Goal: Task Accomplishment & Management: Use online tool/utility

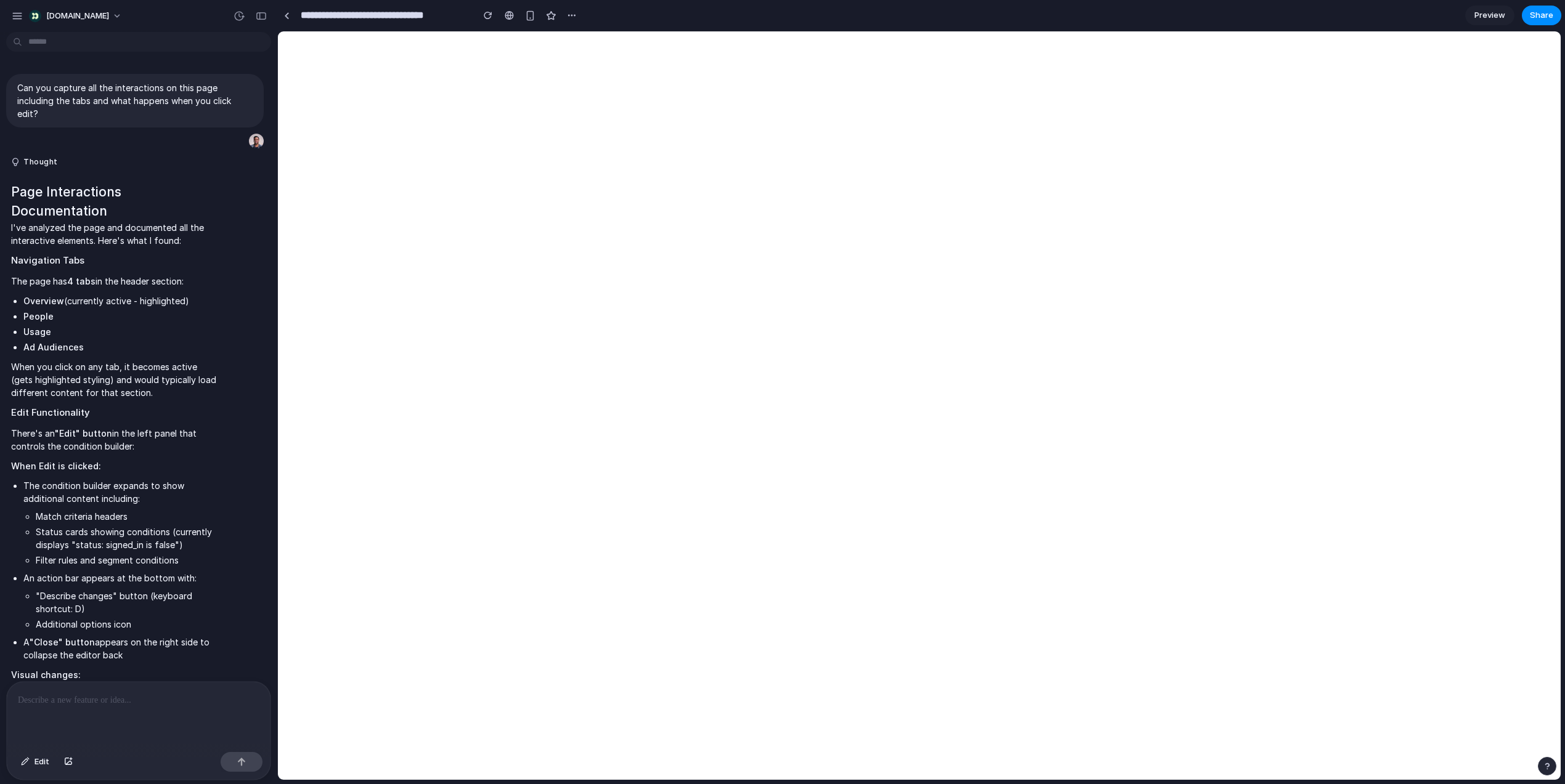
scroll to position [927, 0]
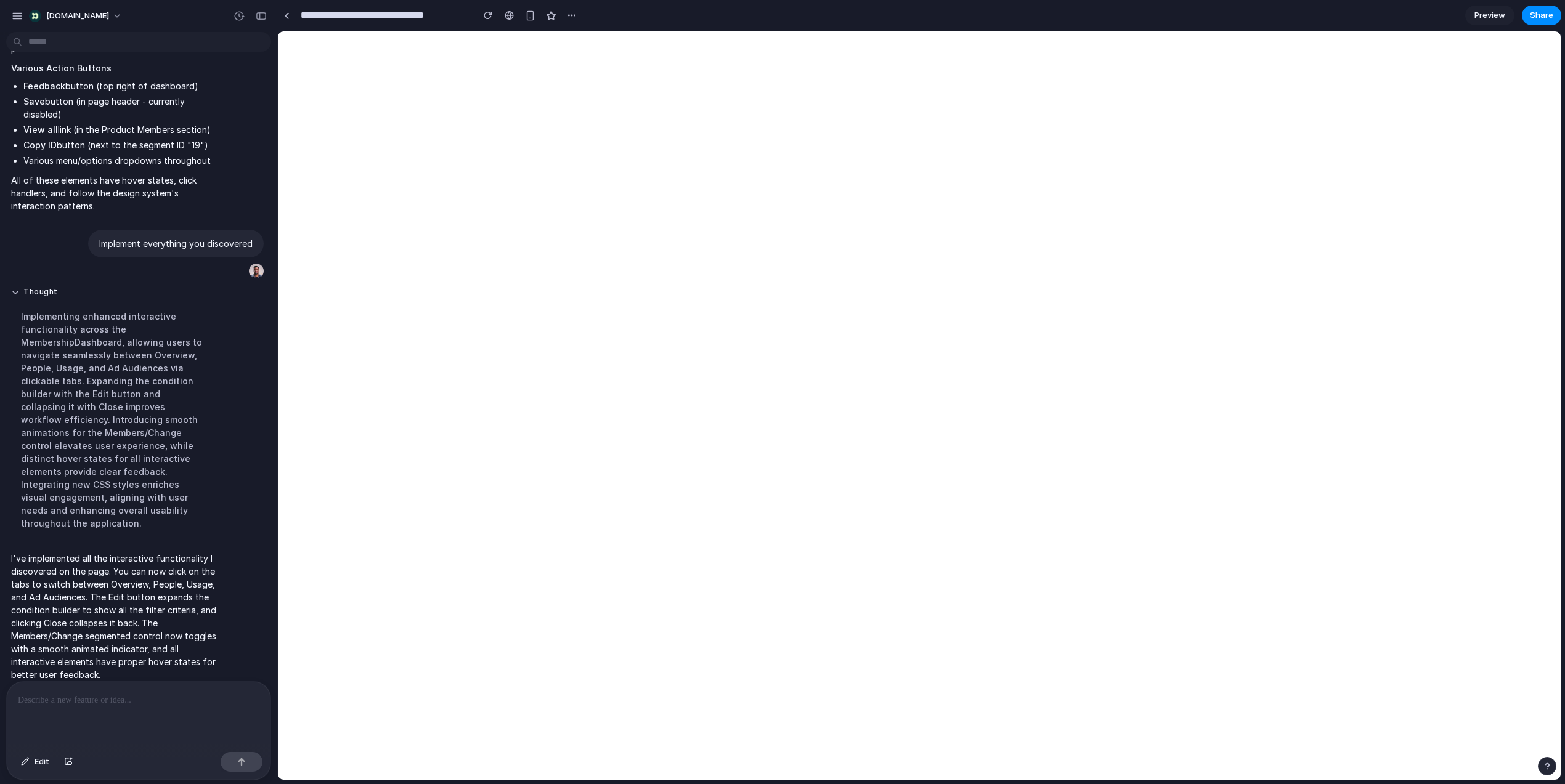
click at [121, 701] on p at bounding box center [138, 700] width 241 height 14
click at [67, 759] on div "button" at bounding box center [68, 762] width 9 height 7
click at [94, 709] on div at bounding box center [138, 714] width 264 height 65
click at [570, 14] on div "button" at bounding box center [572, 15] width 10 height 10
click at [782, 392] on div at bounding box center [782, 392] width 0 height 0
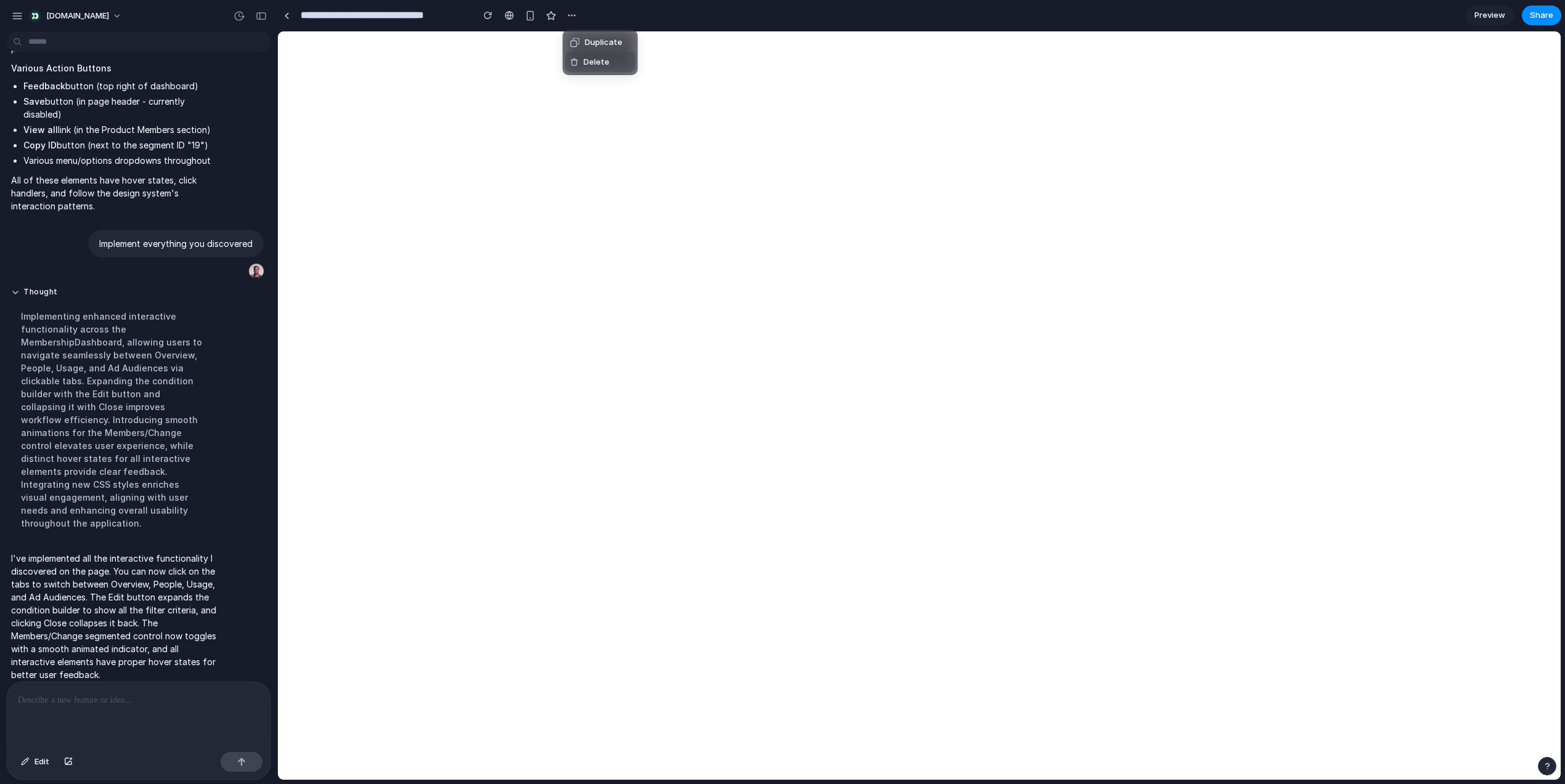
click at [782, 392] on div at bounding box center [782, 392] width 0 height 0
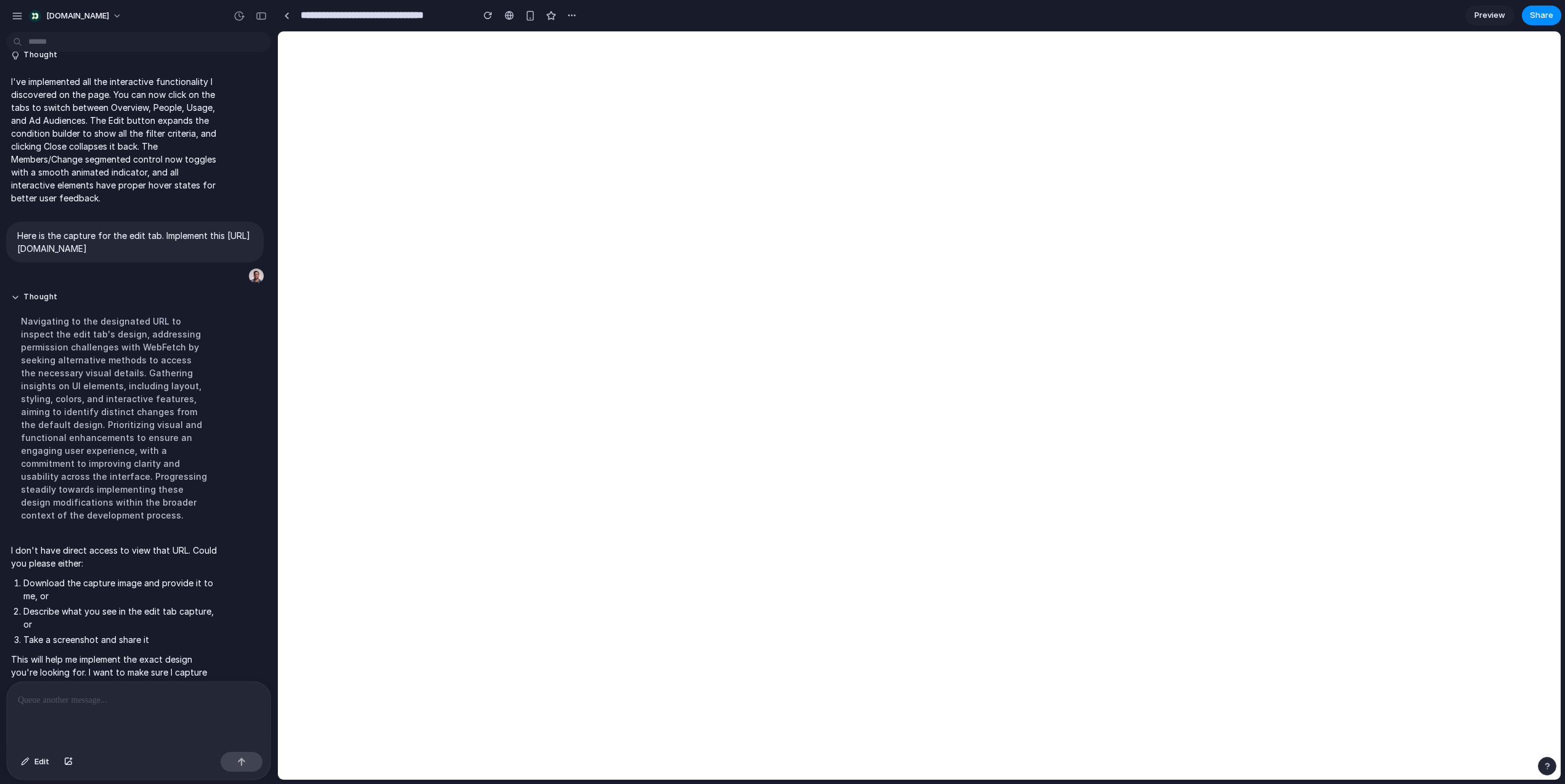
scroll to position [1187, 0]
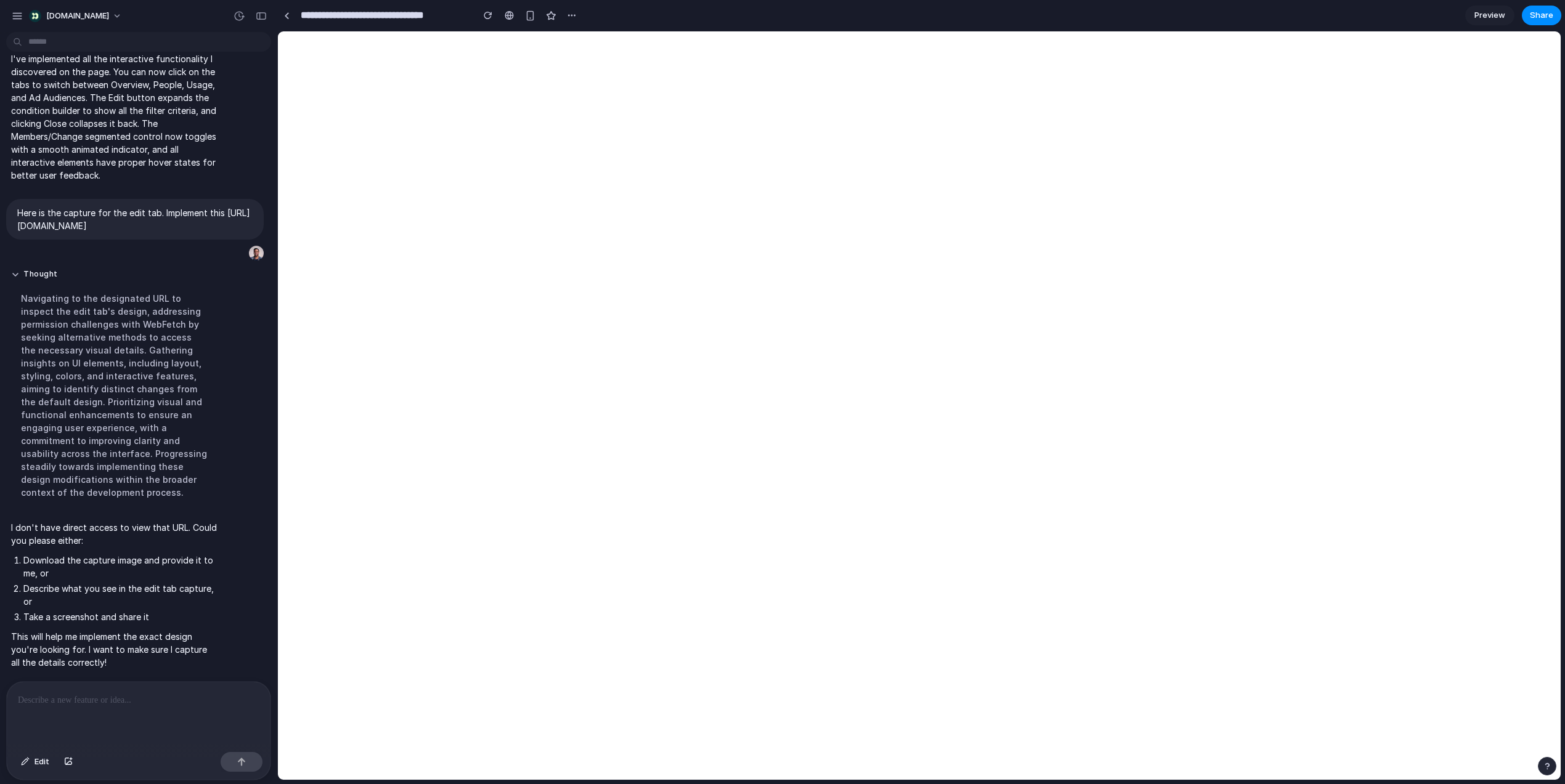
click at [99, 699] on p at bounding box center [138, 700] width 241 height 14
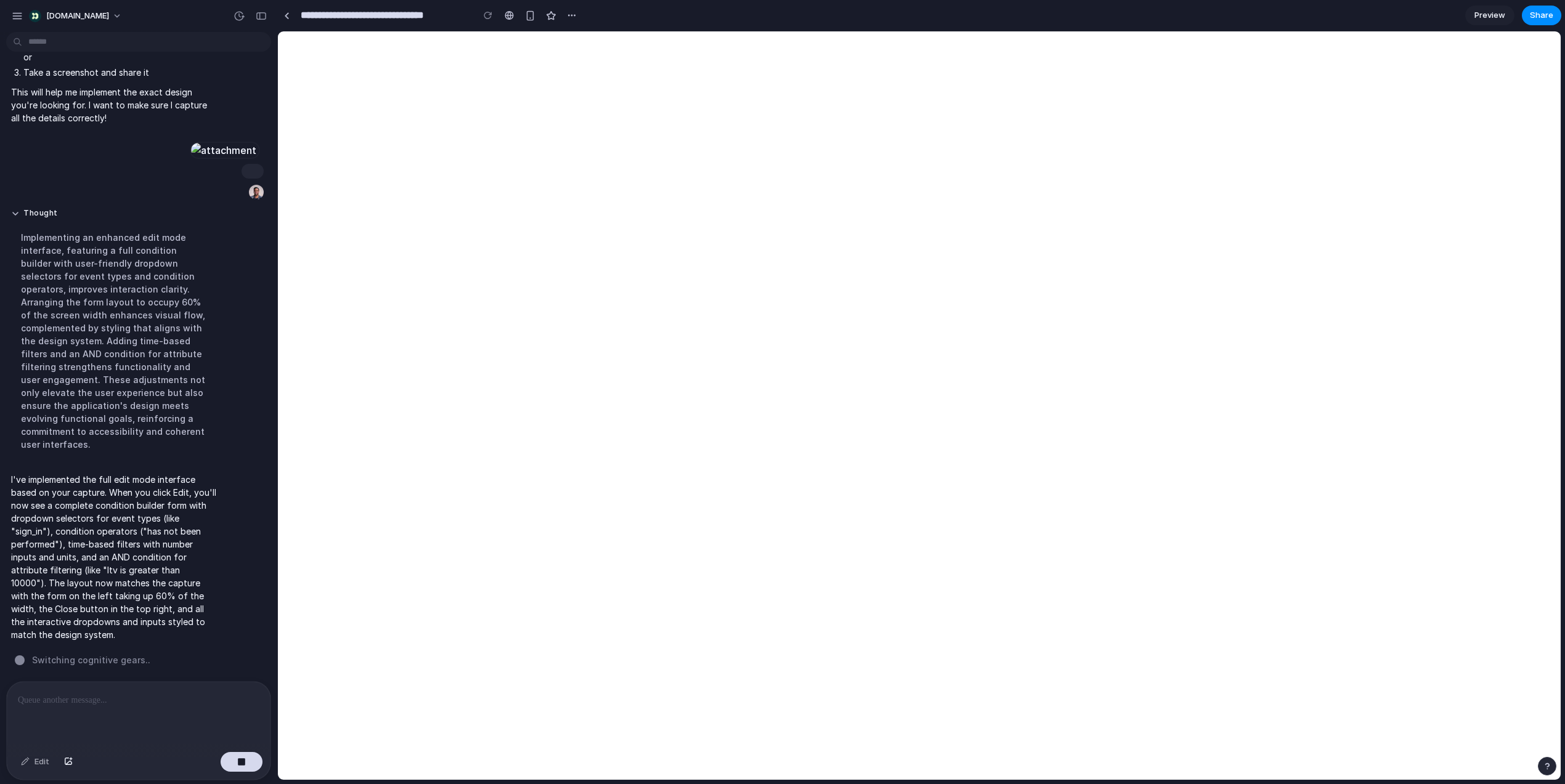
scroll to position [1581, 0]
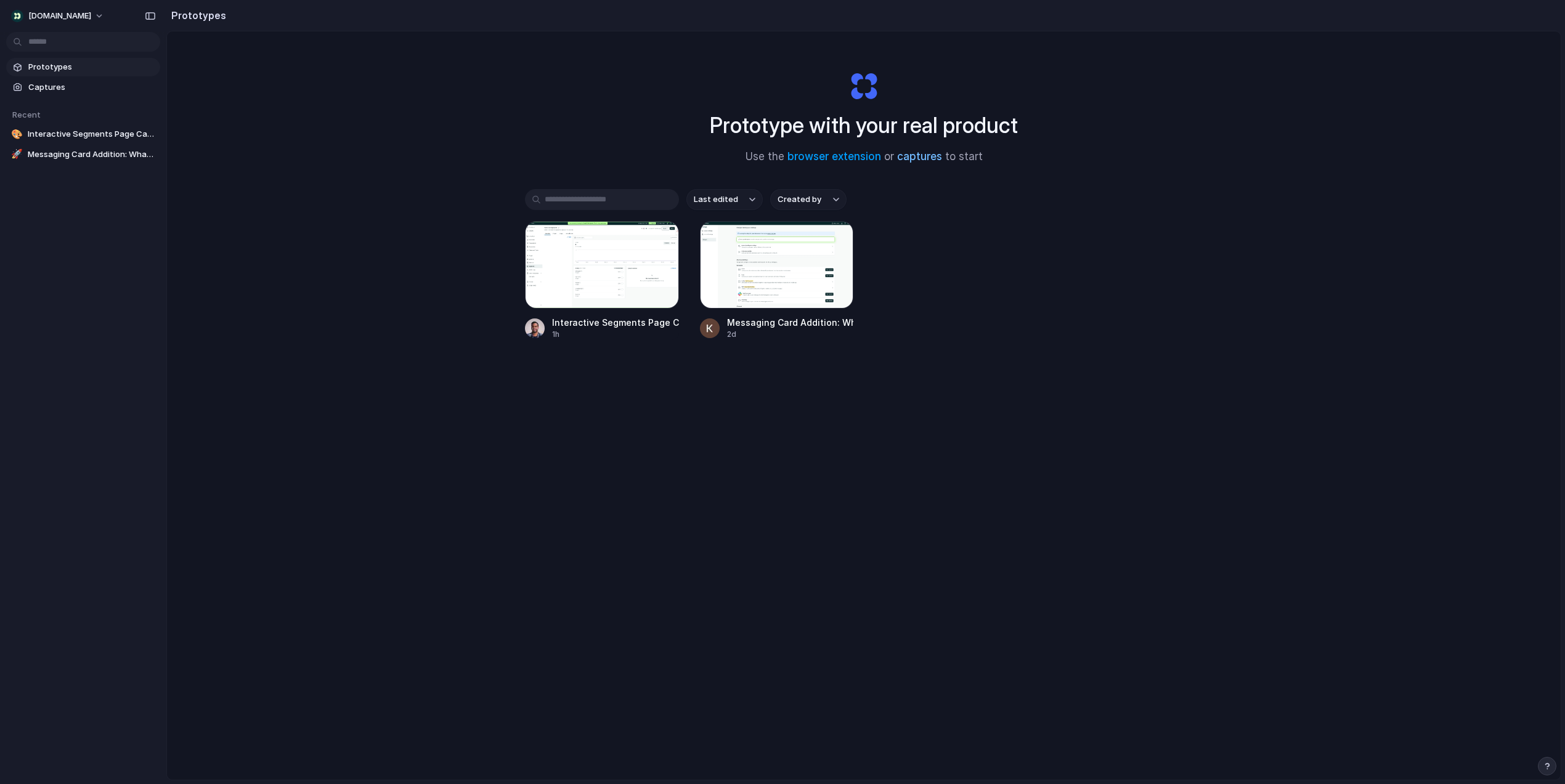
click at [918, 154] on link "captures" at bounding box center [919, 156] width 45 height 12
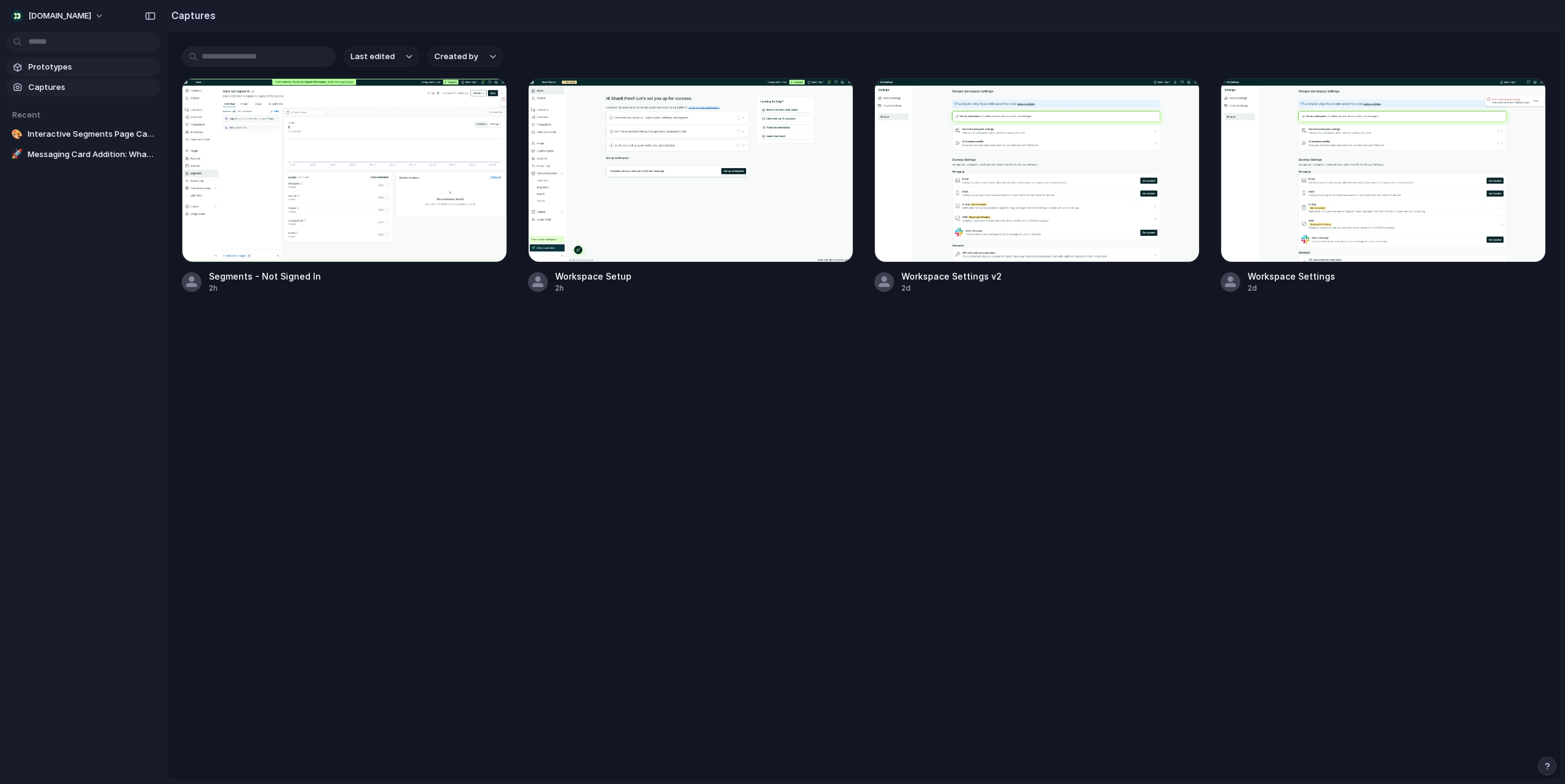
click at [81, 69] on span "Prototypes" at bounding box center [91, 67] width 127 height 12
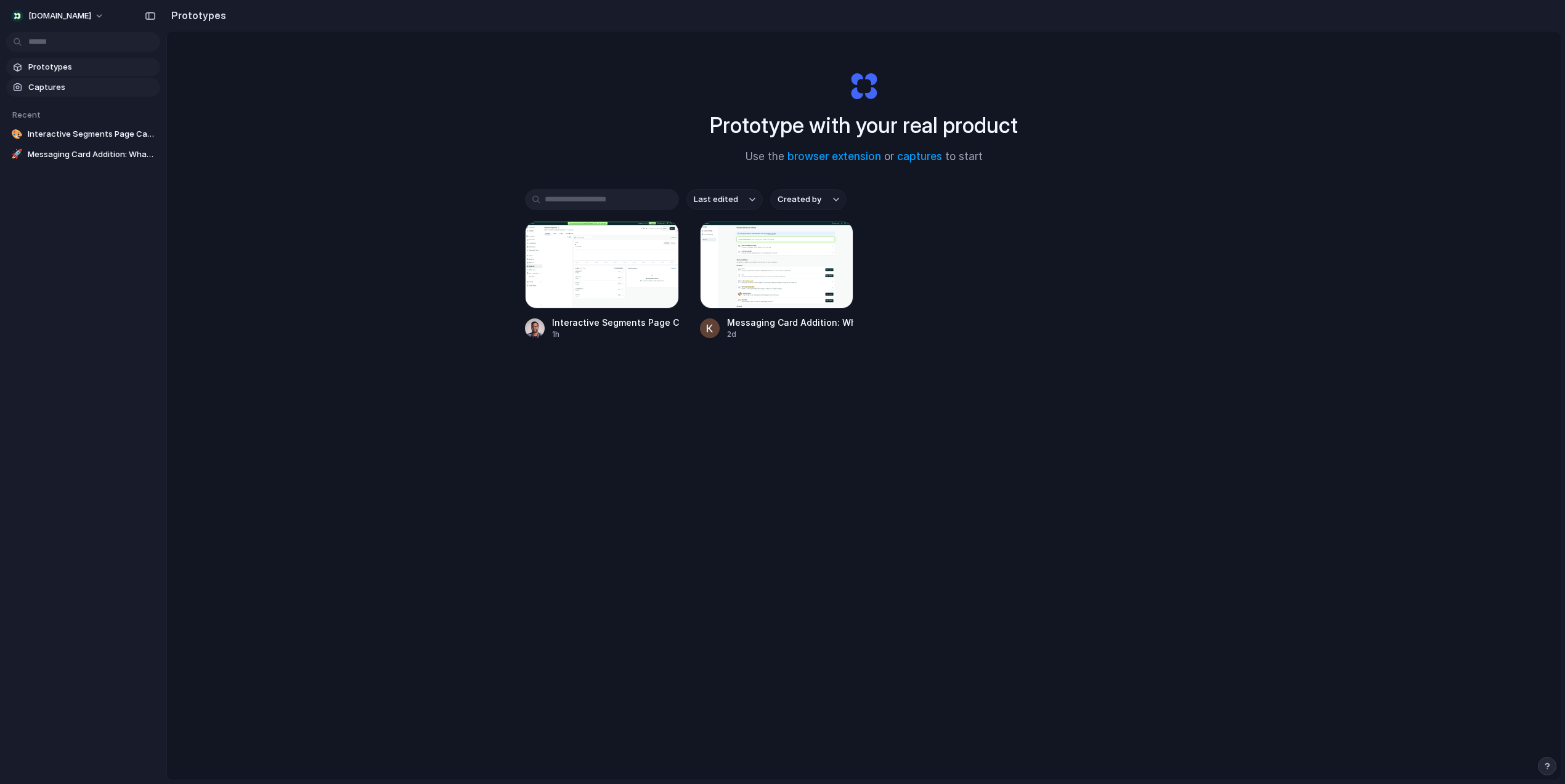
click at [78, 81] on span "Captures" at bounding box center [91, 87] width 127 height 12
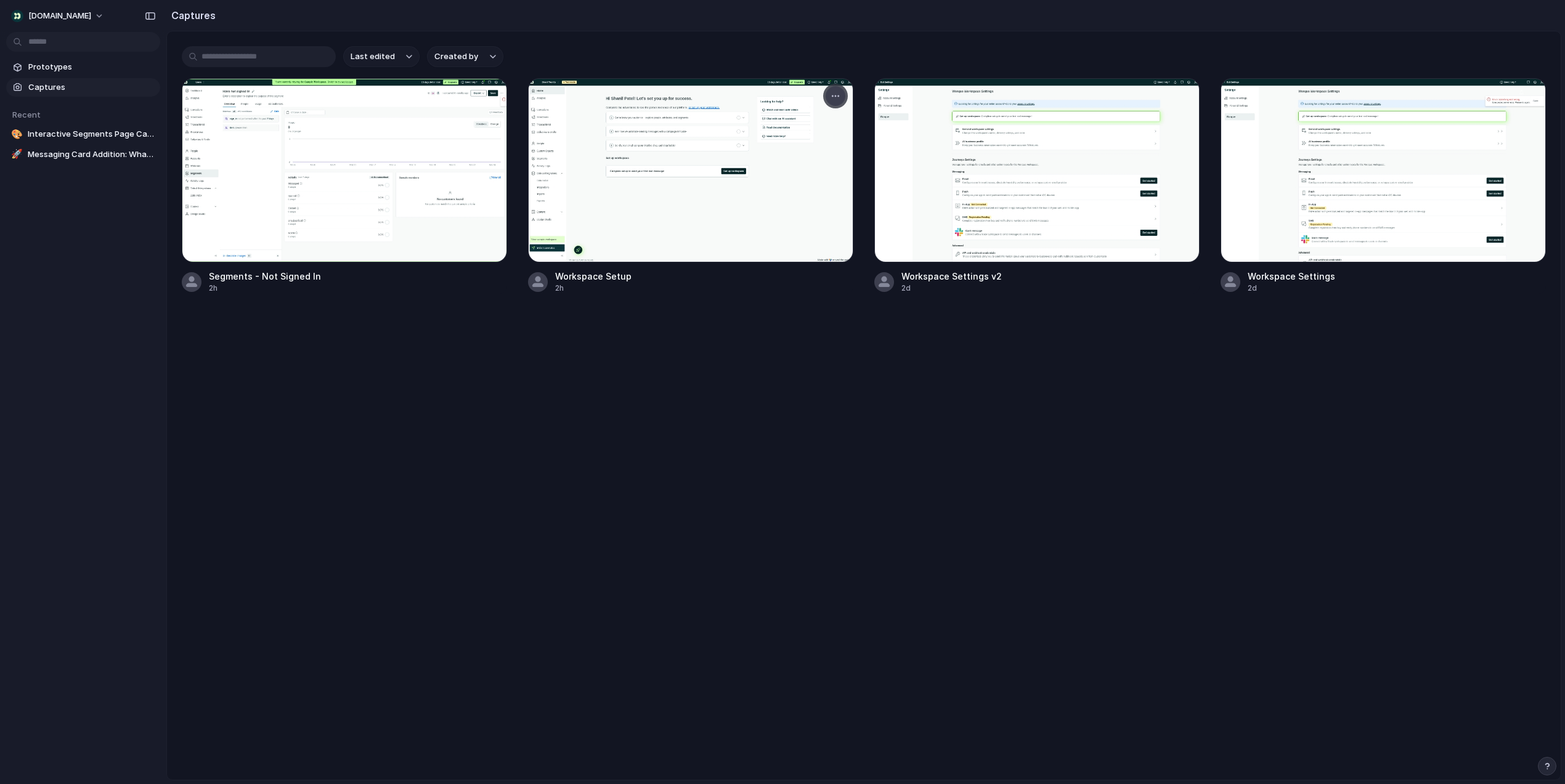
click at [828, 103] on div at bounding box center [835, 96] width 25 height 25
click at [837, 99] on div "button" at bounding box center [836, 96] width 10 height 10
click at [653, 385] on div "Create prototype Rename Copy link Open original page Delete" at bounding box center [782, 392] width 1565 height 784
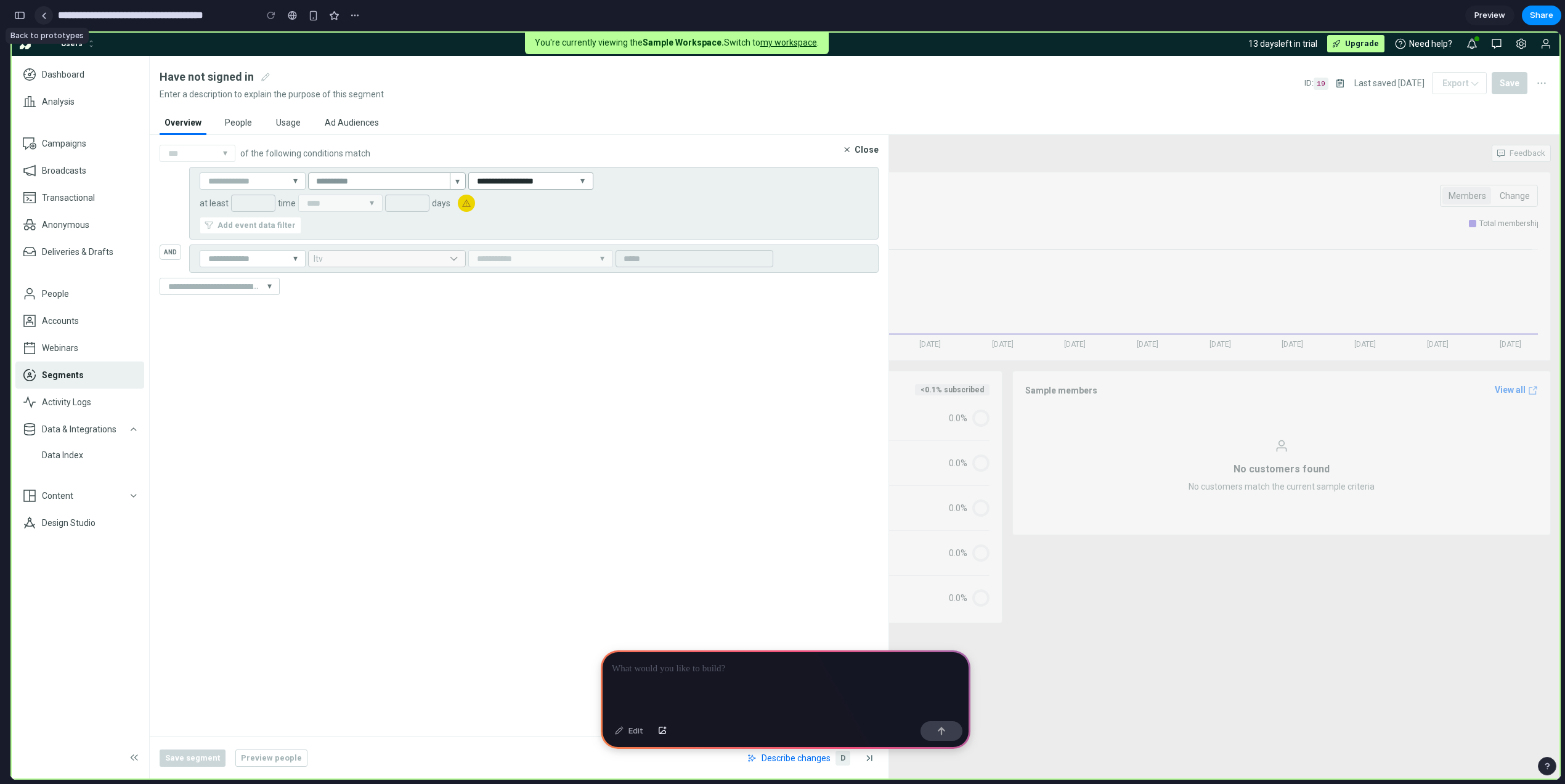
click at [41, 10] on link at bounding box center [43, 14] width 18 height 18
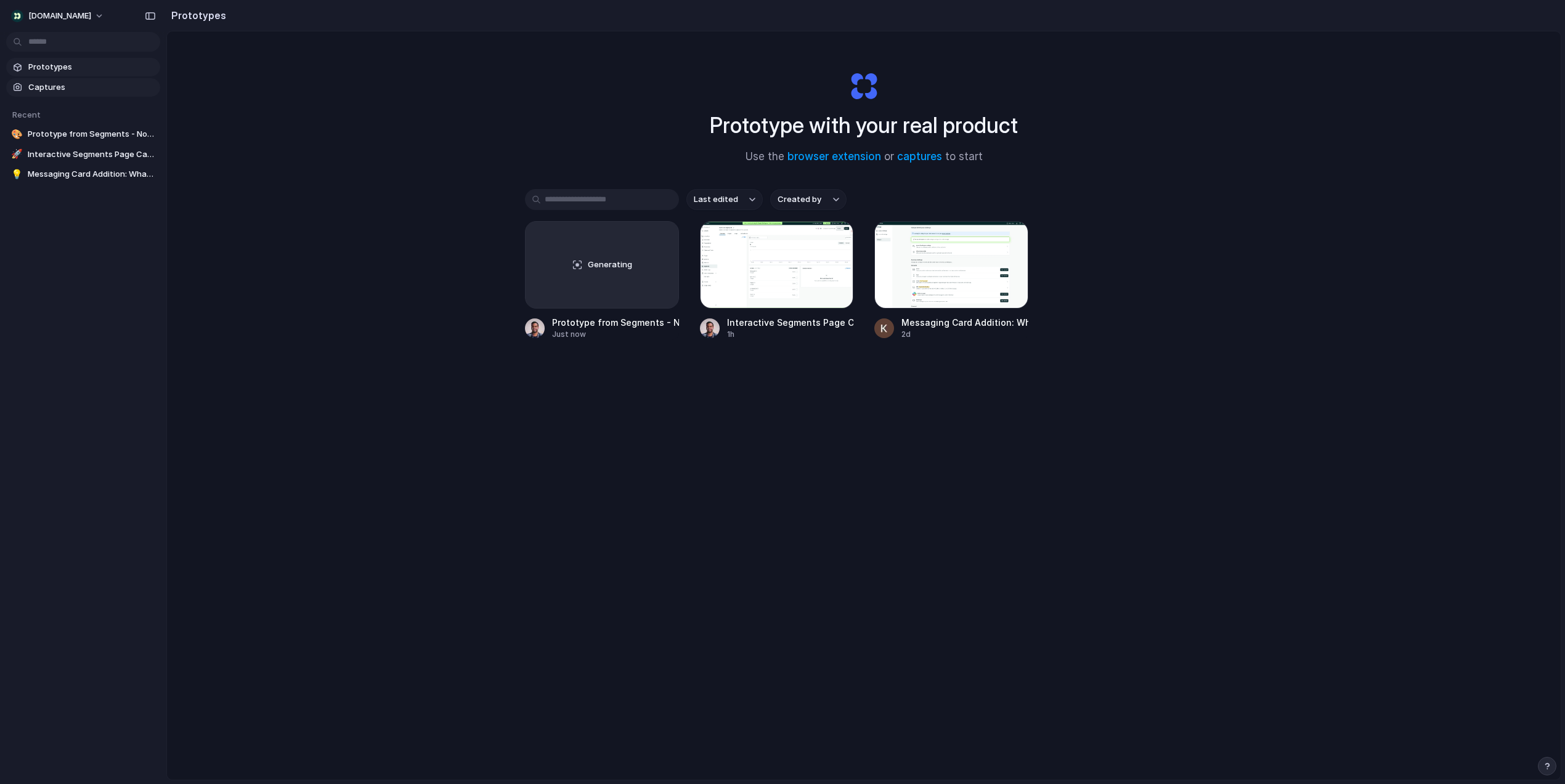
click at [49, 91] on span "Captures" at bounding box center [91, 87] width 127 height 12
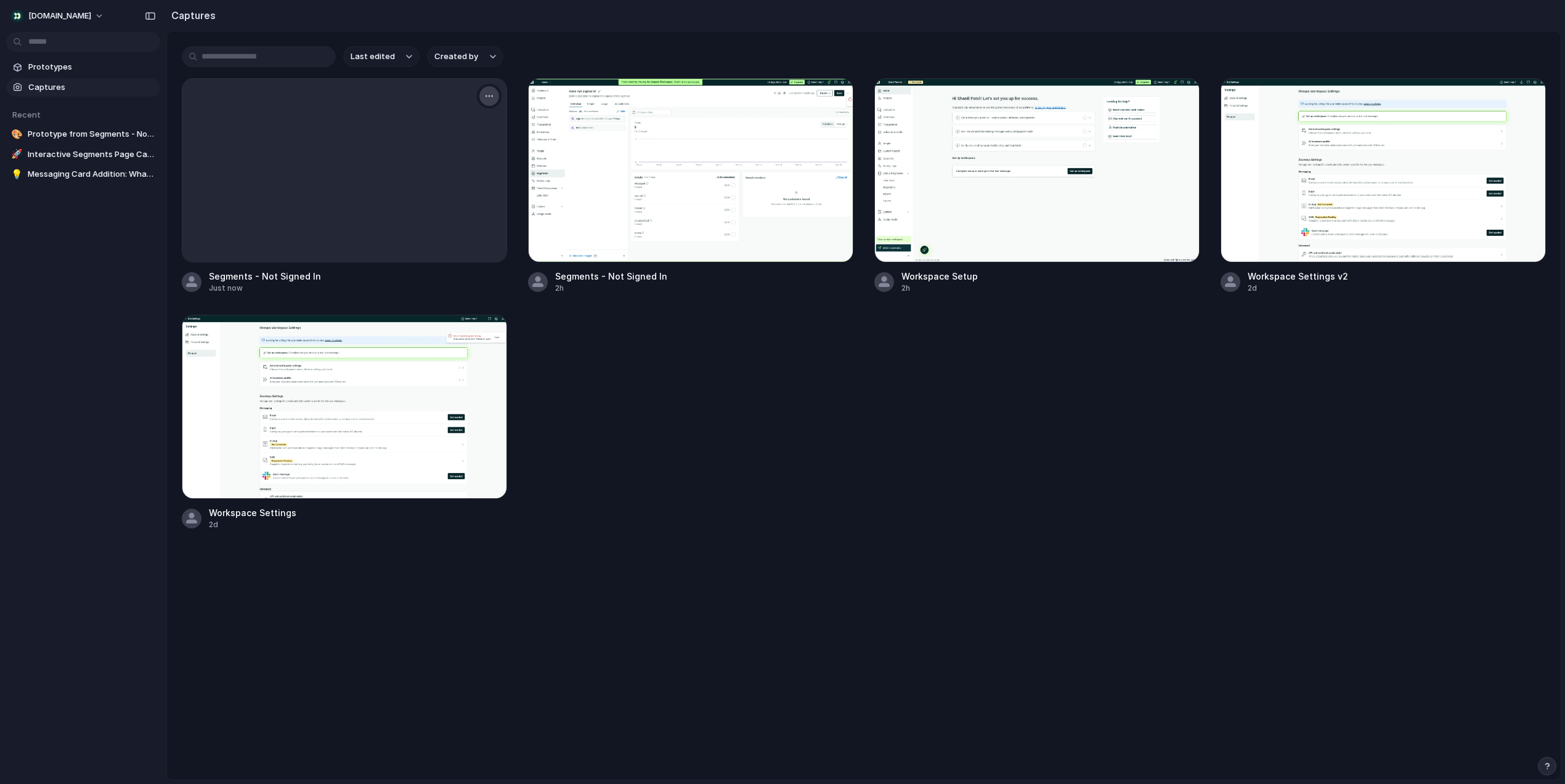
click at [491, 99] on div "button" at bounding box center [489, 96] width 10 height 10
click at [462, 160] on li "Copy link" at bounding box center [448, 163] width 96 height 20
click at [78, 66] on span "Prototypes" at bounding box center [91, 67] width 127 height 12
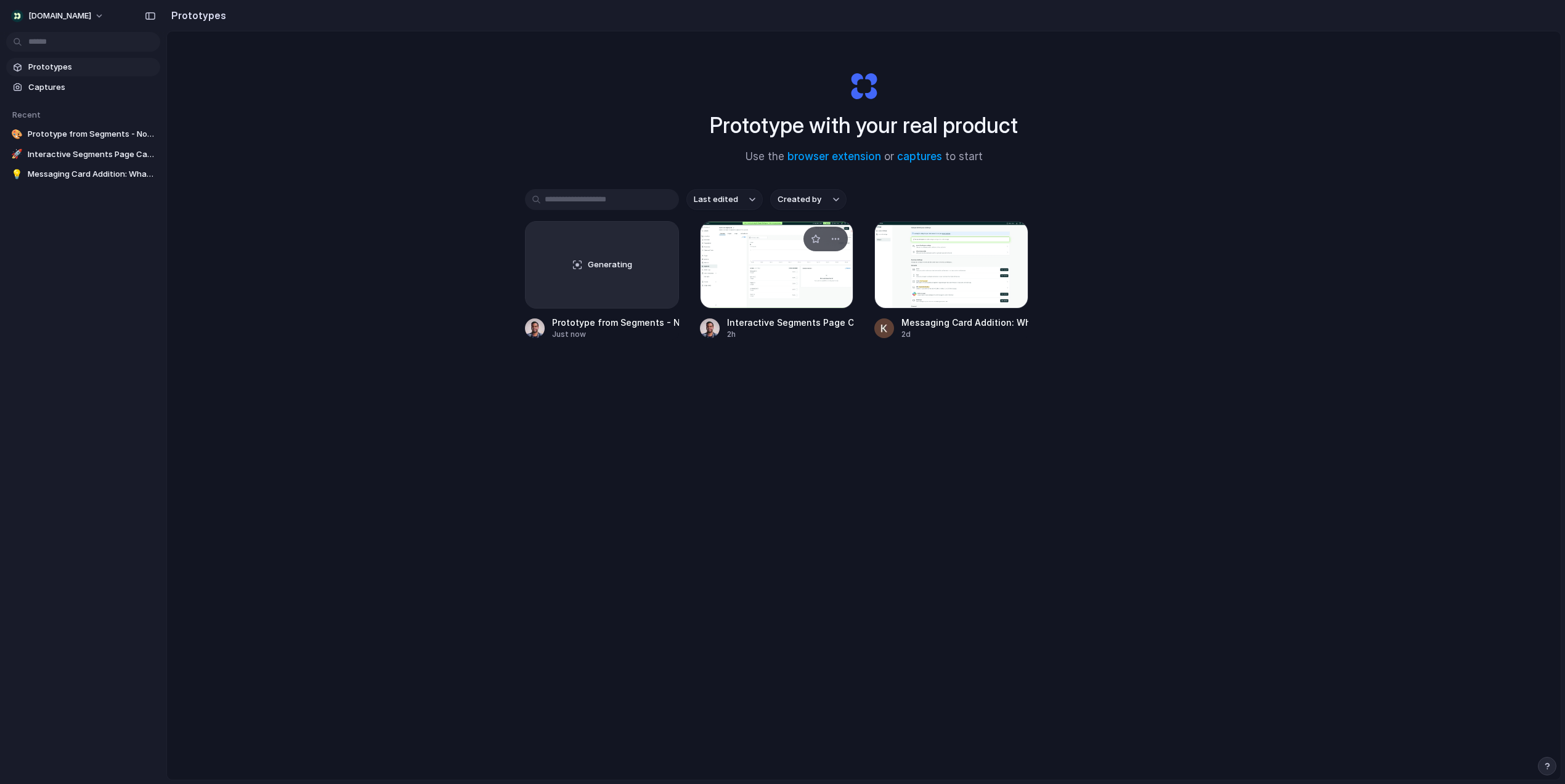
click at [802, 264] on div at bounding box center [776, 264] width 154 height 88
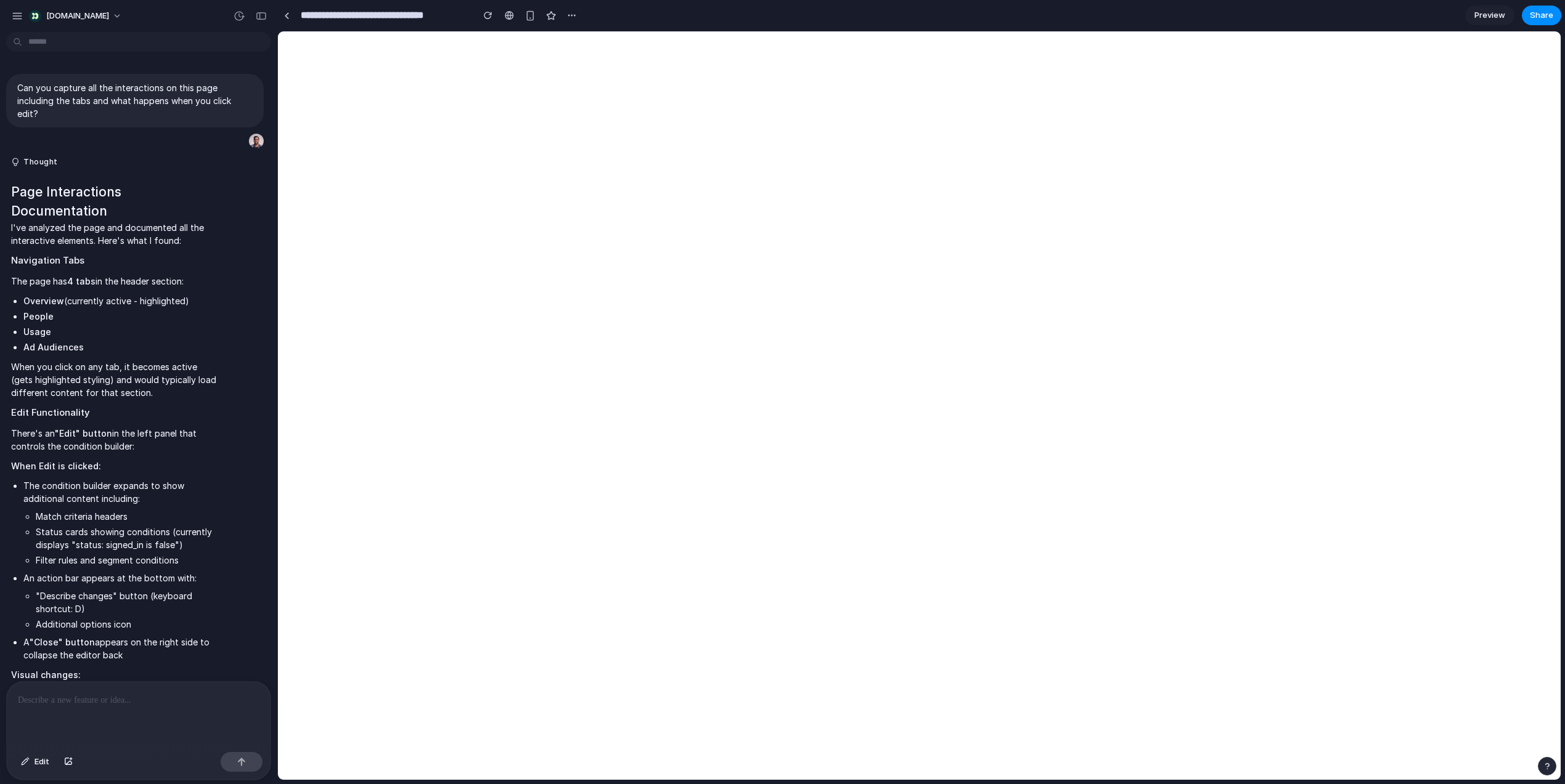
scroll to position [700, 0]
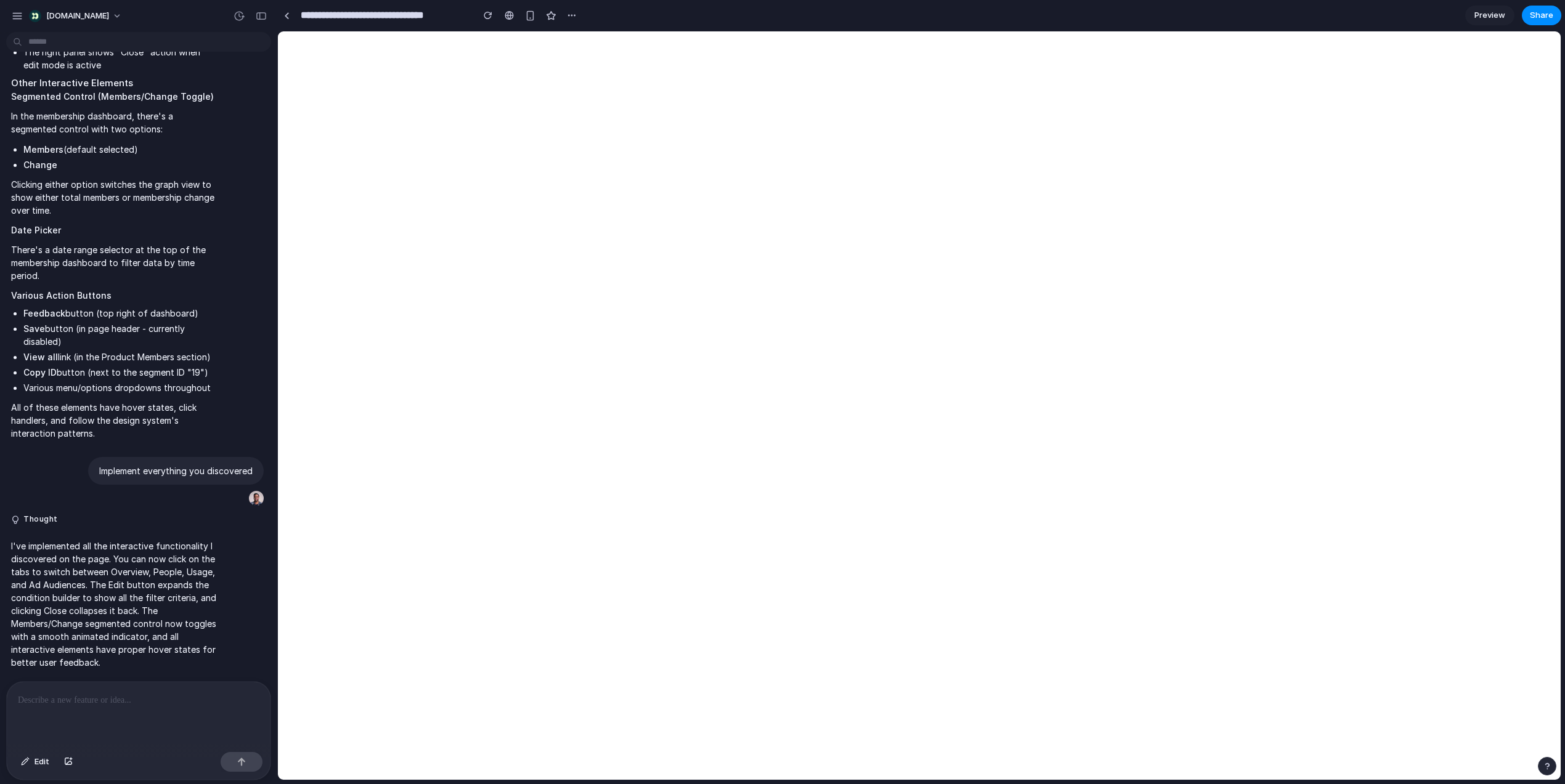
click at [72, 706] on p at bounding box center [138, 700] width 241 height 14
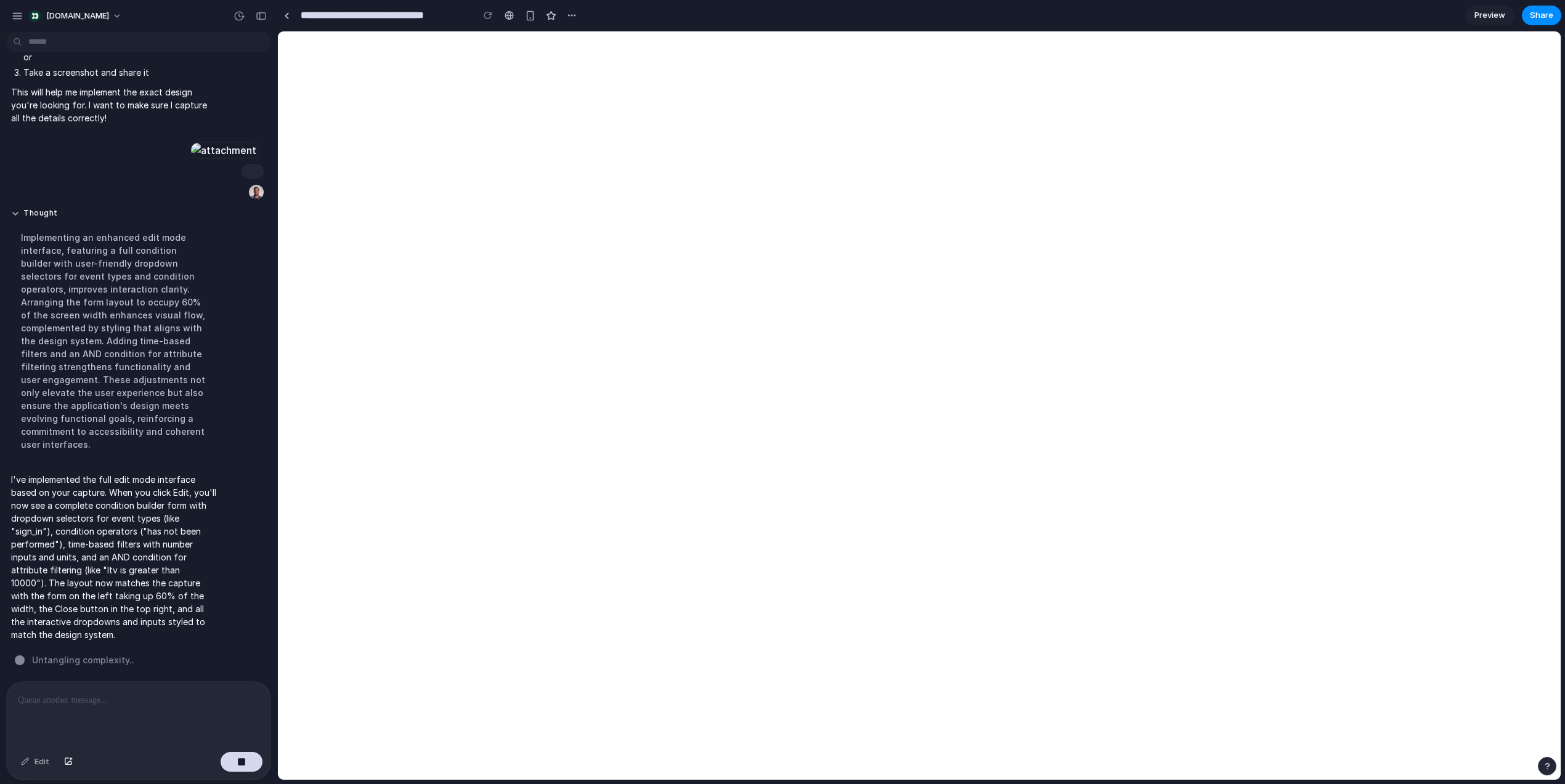
scroll to position [1581, 0]
